Goal: Check status: Check status

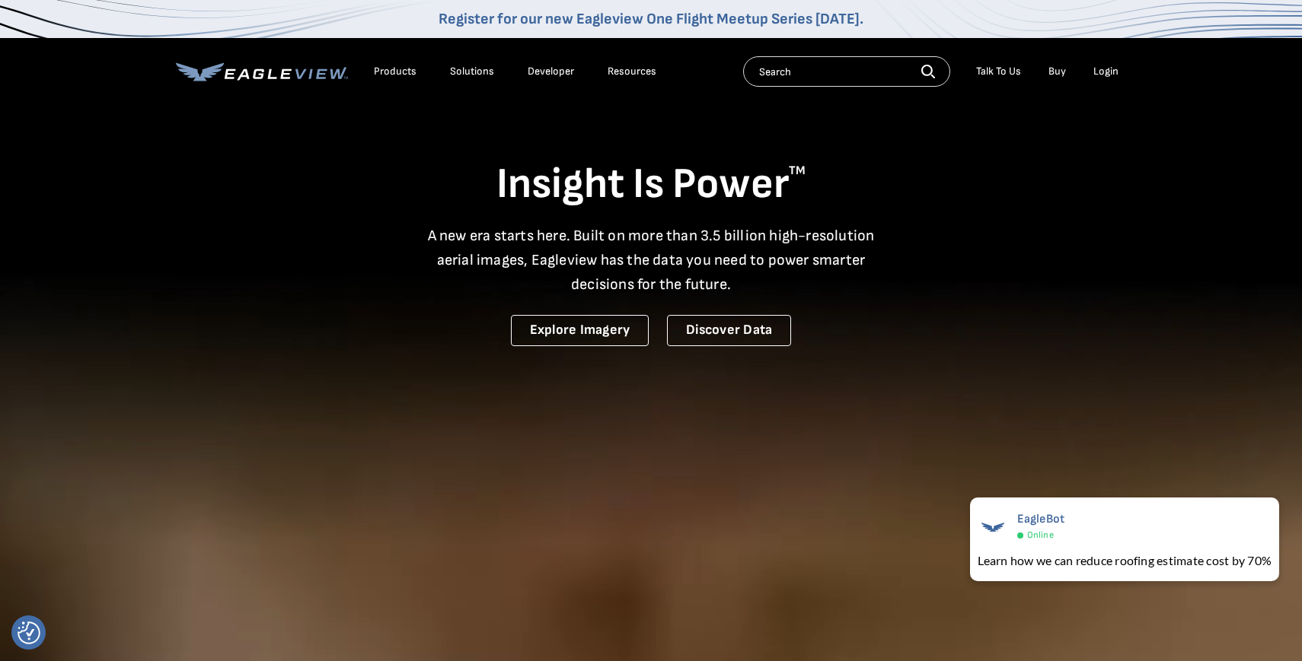
click at [1118, 72] on li "Login" at bounding box center [1105, 71] width 40 height 23
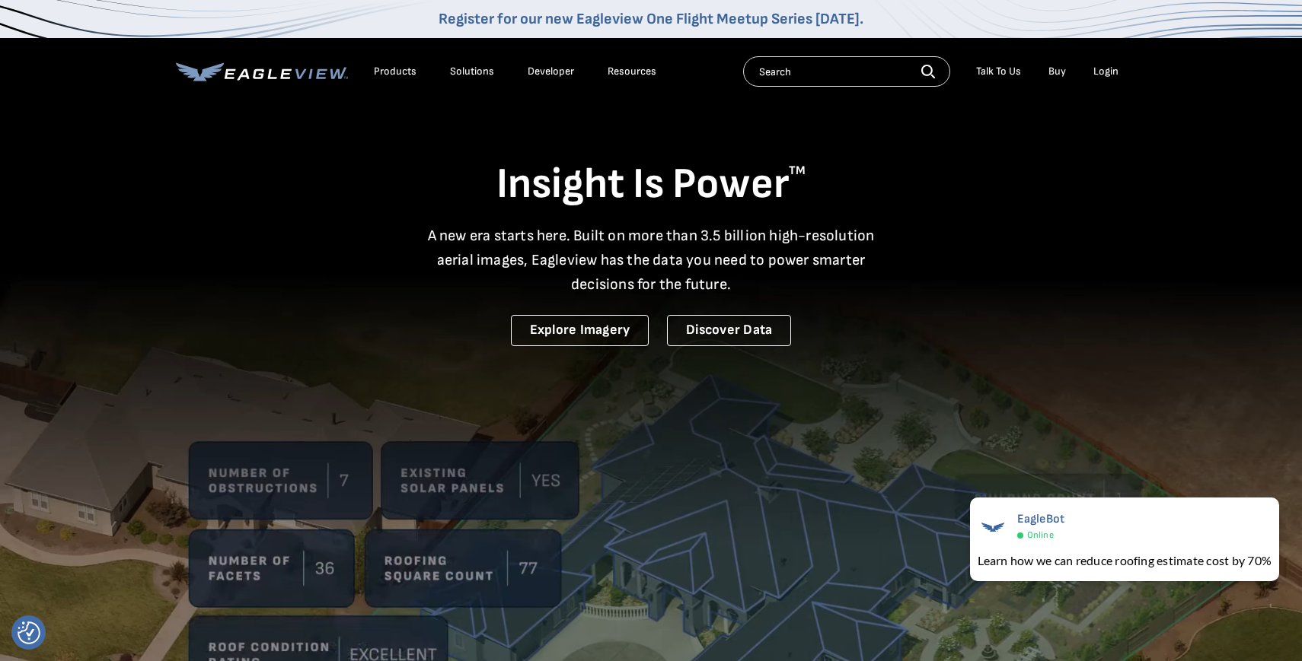
click at [1114, 72] on div "Login" at bounding box center [1105, 72] width 25 height 14
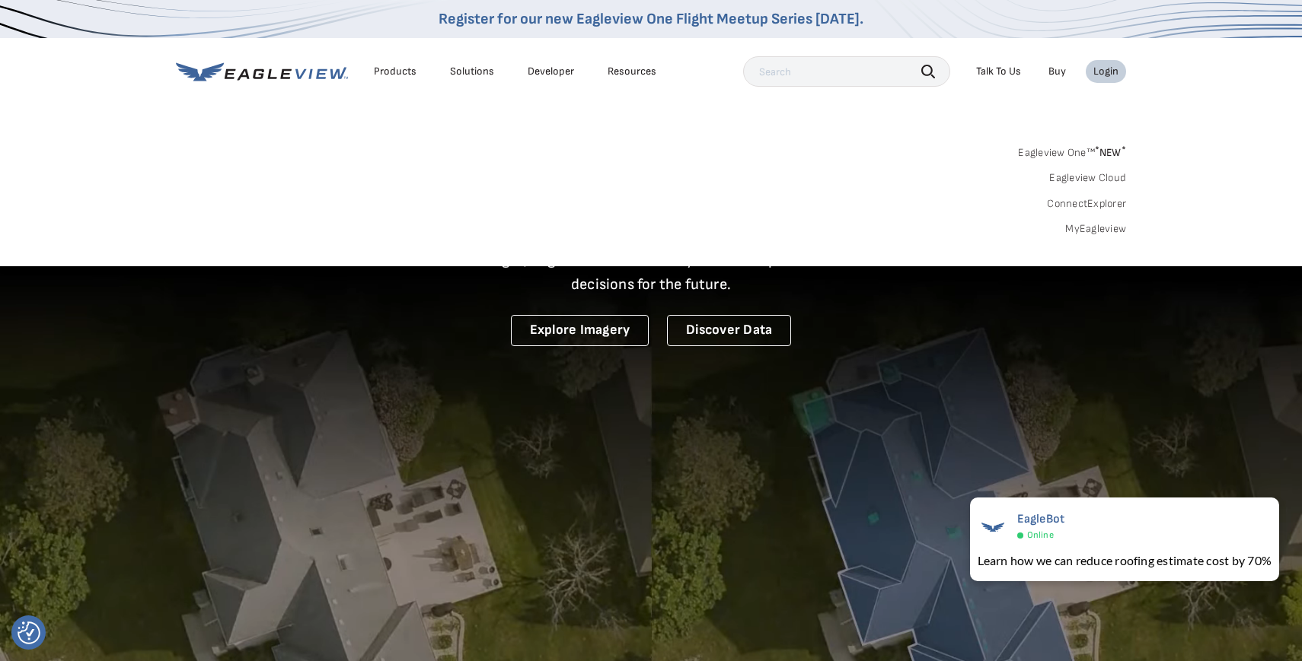
click at [1108, 232] on link "MyEagleview" at bounding box center [1095, 229] width 61 height 14
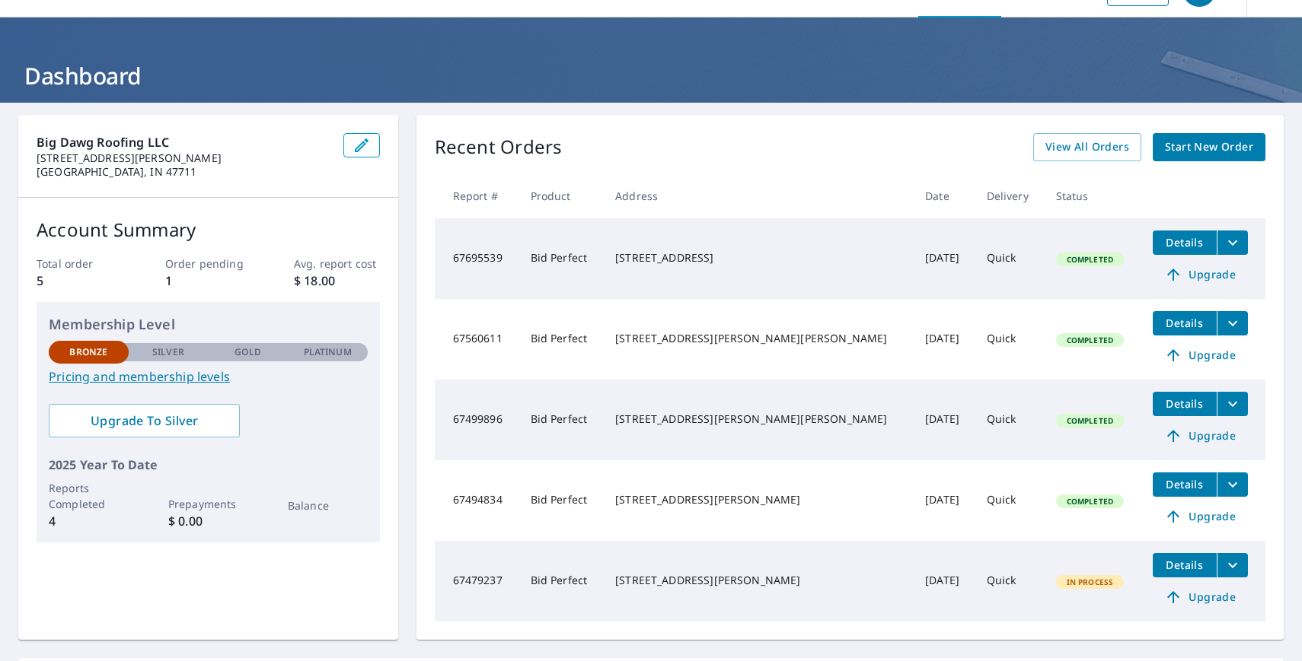
scroll to position [190, 0]
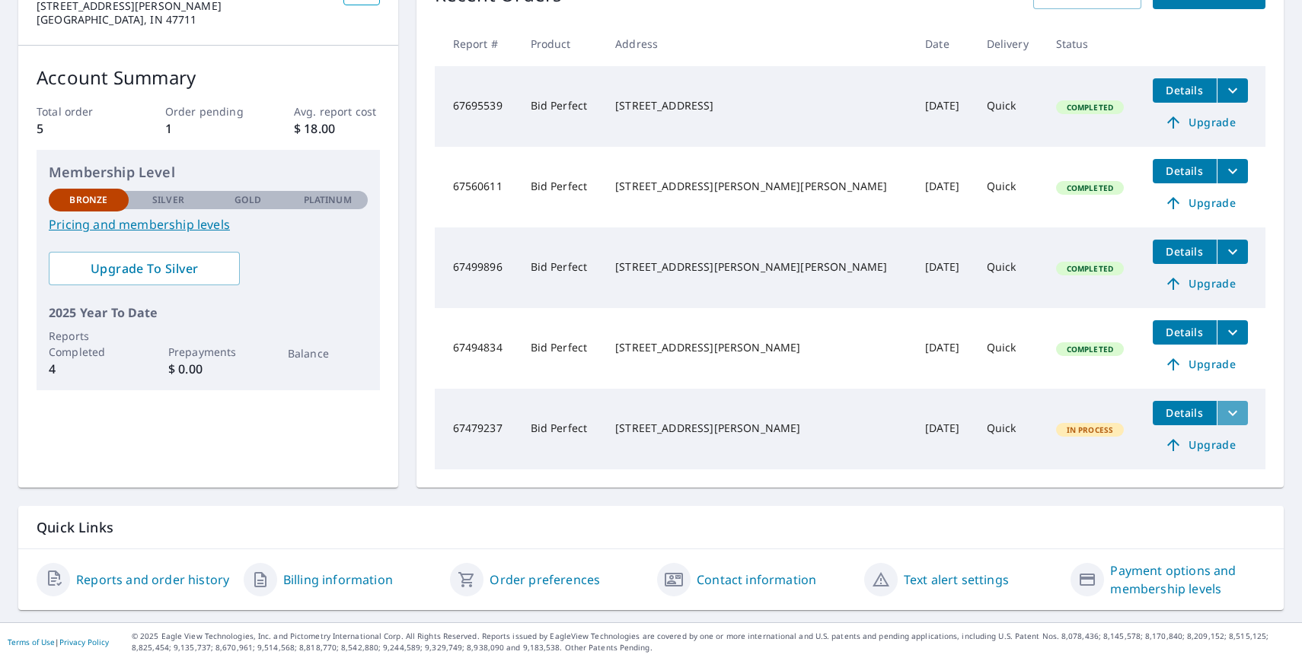
click at [1228, 413] on icon "filesDropdownBtn-67479237" at bounding box center [1232, 412] width 9 height 5
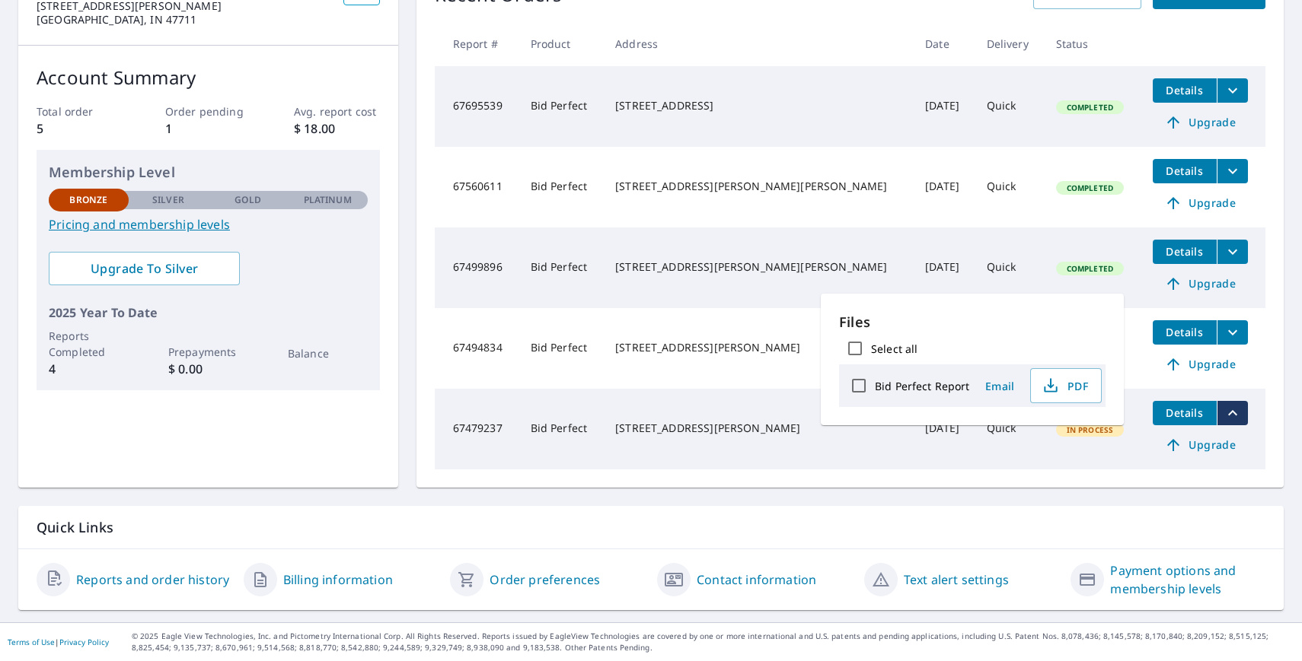
click at [1162, 412] on span "Details" at bounding box center [1185, 413] width 46 height 14
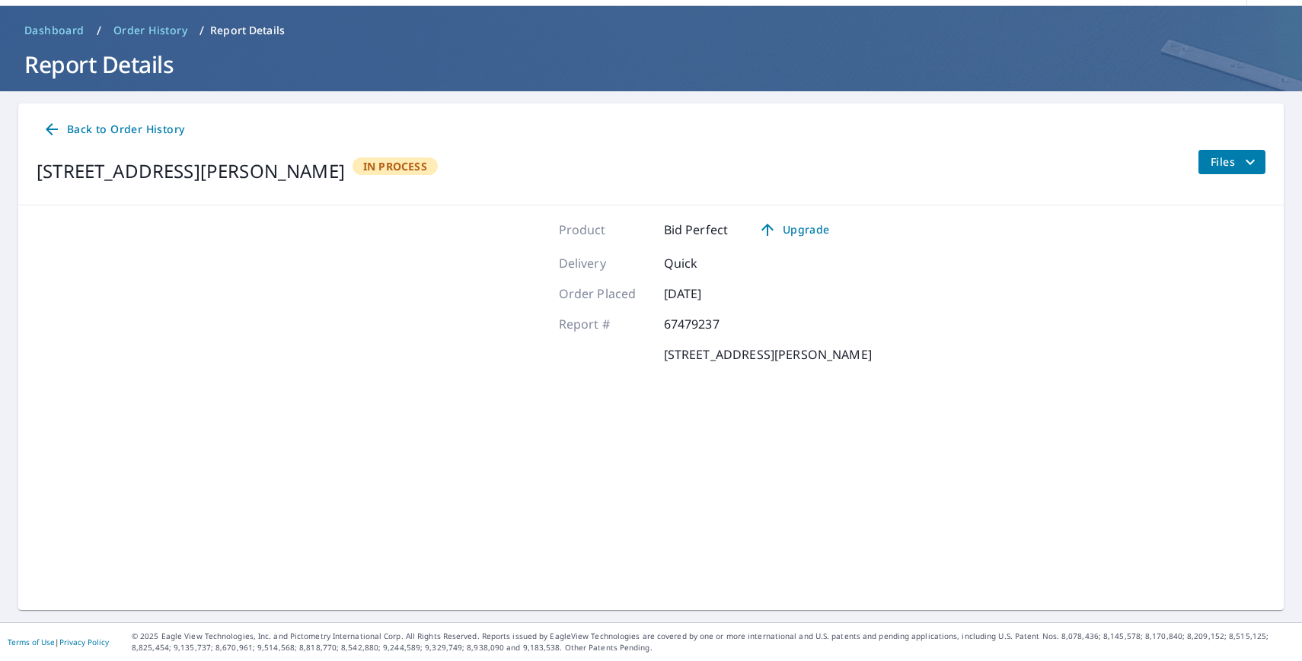
scroll to position [49, 0]
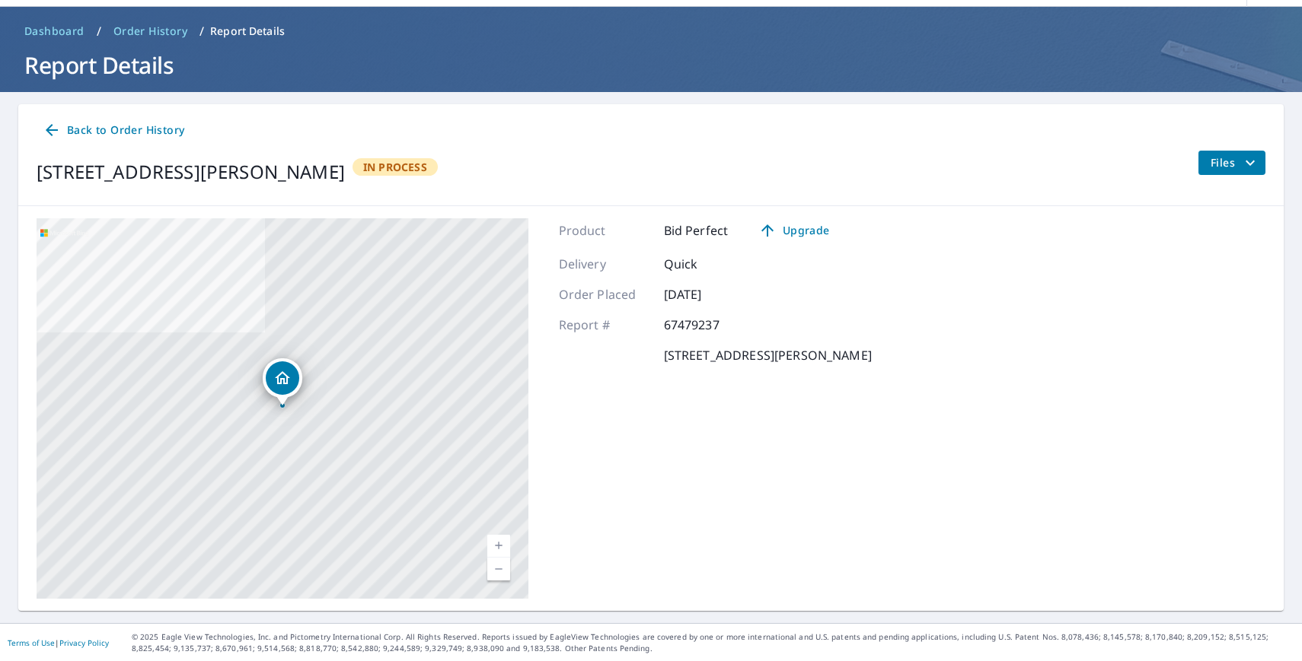
click at [1200, 165] on button "Files" at bounding box center [1231, 163] width 68 height 24
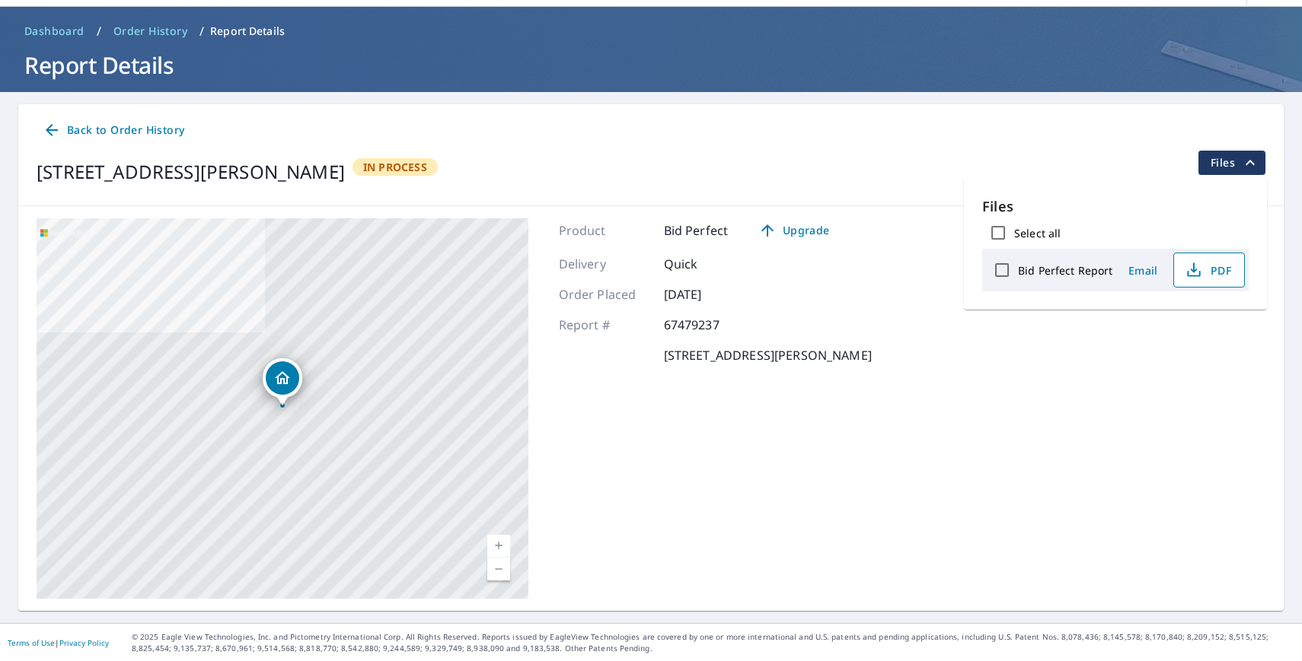
click at [1197, 271] on icon "button" at bounding box center [1193, 274] width 13 height 6
click at [885, 151] on div "1918 Keck Ave Evansville, IN 47711 In Process Files" at bounding box center [651, 172] width 1229 height 43
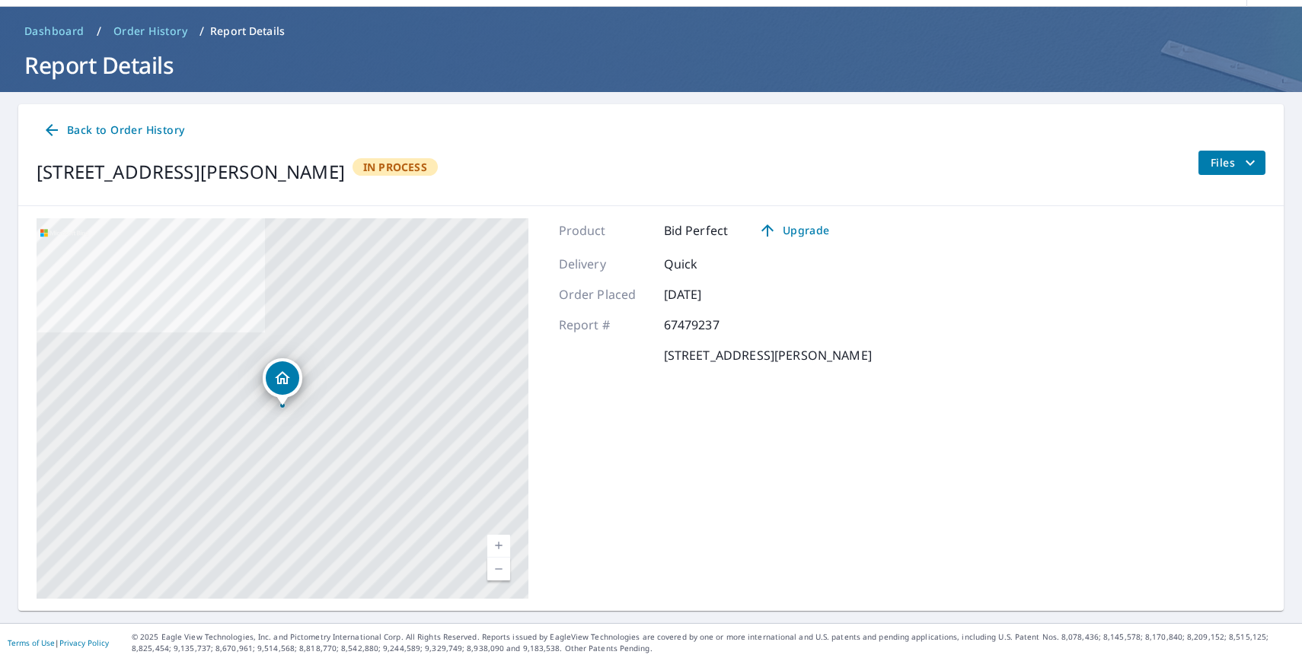
click at [155, 29] on span "Order History" at bounding box center [150, 31] width 74 height 15
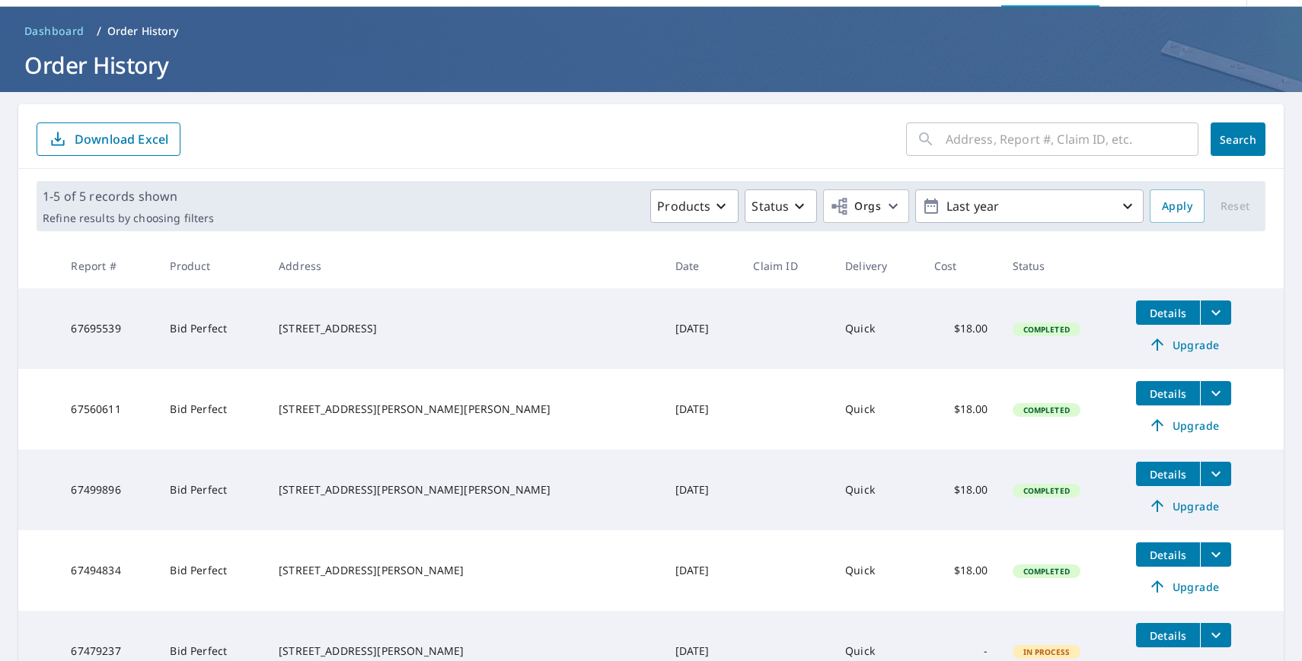
scroll to position [130, 0]
